Goal: Submit feedback/report problem

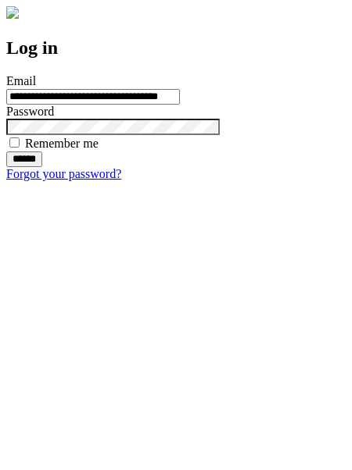
type input "**********"
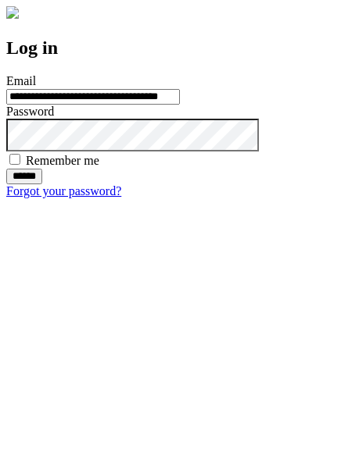
click at [42, 184] on input "******" at bounding box center [24, 177] width 36 height 16
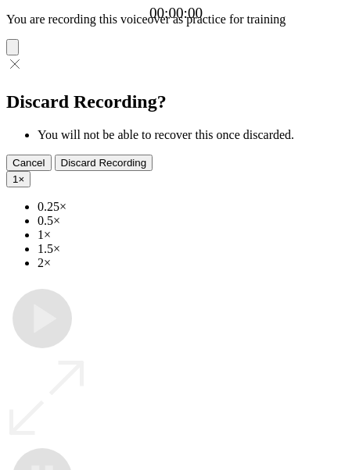
type input "**********"
